Goal: Navigation & Orientation: Find specific page/section

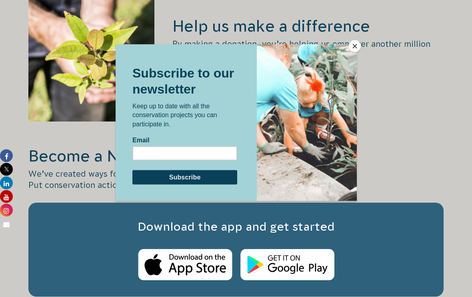
scroll to position [1117, 0]
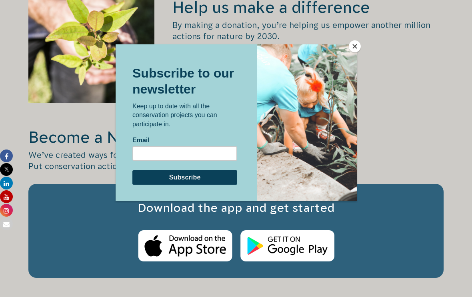
click at [359, 56] on div at bounding box center [236, 148] width 472 height 297
click at [357, 52] on button "Close" at bounding box center [355, 46] width 12 height 12
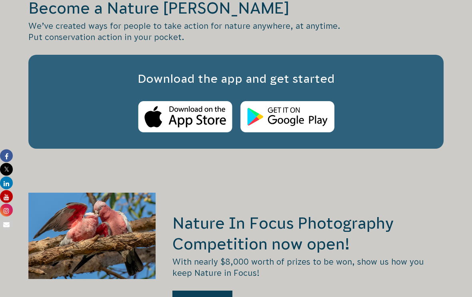
scroll to position [1246, 0]
click at [186, 101] on img at bounding box center [185, 117] width 94 height 32
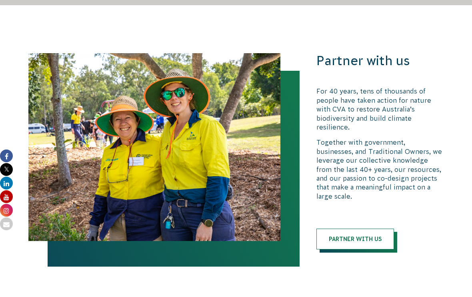
scroll to position [1574, 0]
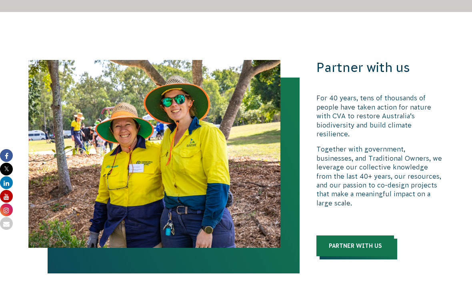
click at [377, 236] on link "Partner with us" at bounding box center [356, 246] width 78 height 21
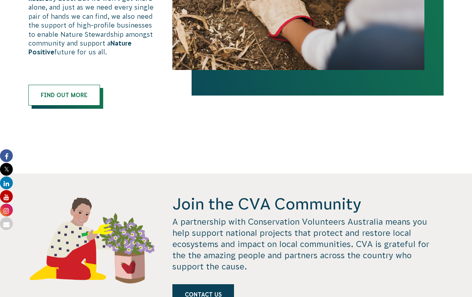
scroll to position [612, 0]
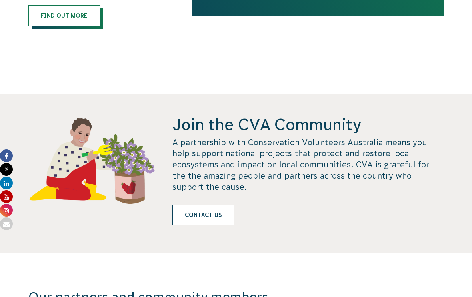
click at [228, 205] on link "Contact us" at bounding box center [204, 215] width 62 height 21
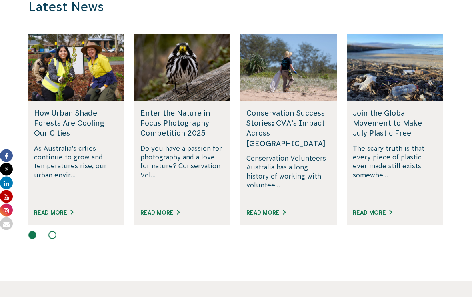
scroll to position [2012, 0]
click at [166, 210] on link "Read More" at bounding box center [159, 213] width 39 height 6
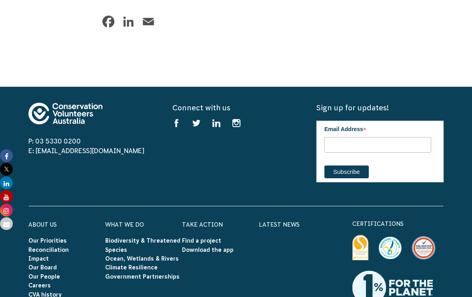
scroll to position [2487, 0]
click at [41, 283] on link "Careers" at bounding box center [39, 286] width 22 height 6
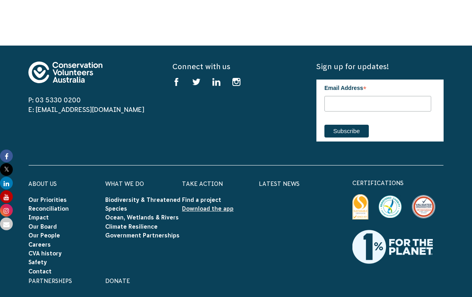
scroll to position [1257, 0]
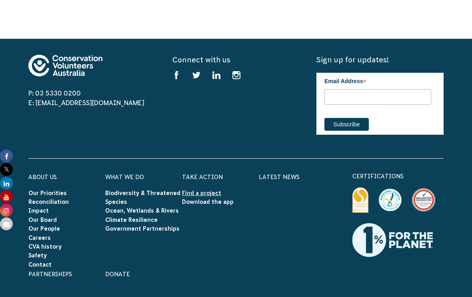
click at [212, 190] on link "Find a project" at bounding box center [201, 193] width 39 height 6
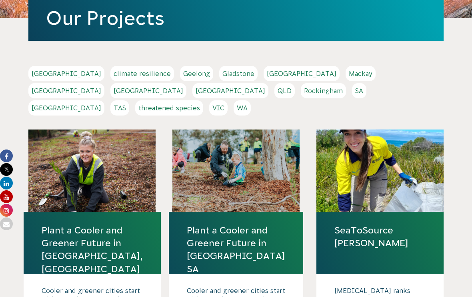
scroll to position [140, 0]
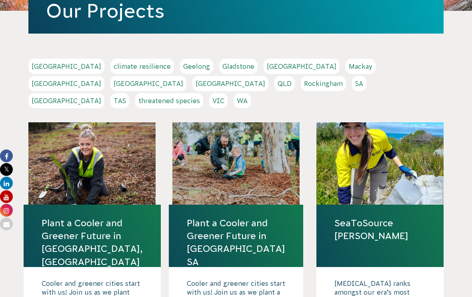
click at [104, 93] on link "[GEOGRAPHIC_DATA]" at bounding box center [66, 100] width 76 height 15
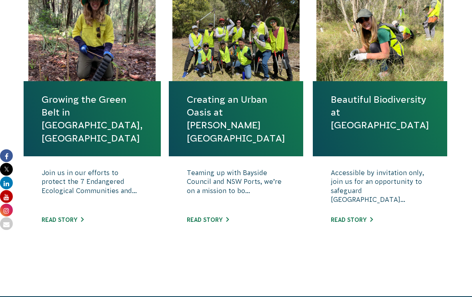
scroll to position [309, 0]
click at [71, 219] on link "Read story" at bounding box center [63, 220] width 42 height 6
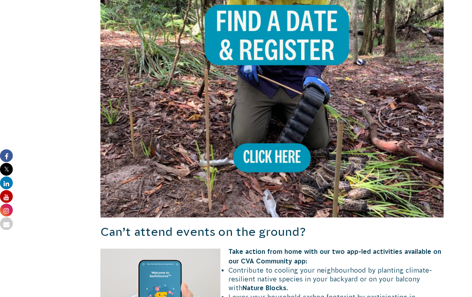
scroll to position [642, 0]
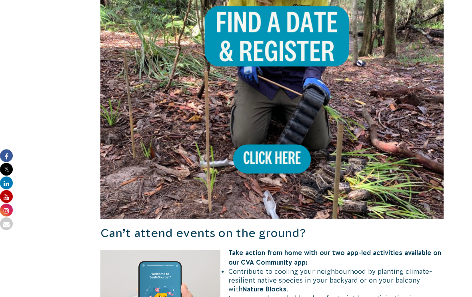
click at [267, 139] on img at bounding box center [271, 47] width 343 height 343
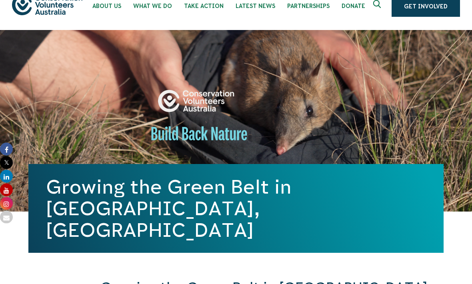
scroll to position [0, 0]
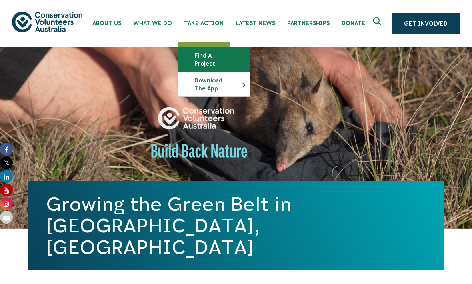
click at [213, 55] on link "Find a project" at bounding box center [214, 60] width 71 height 24
